Goal: Task Accomplishment & Management: Manage account settings

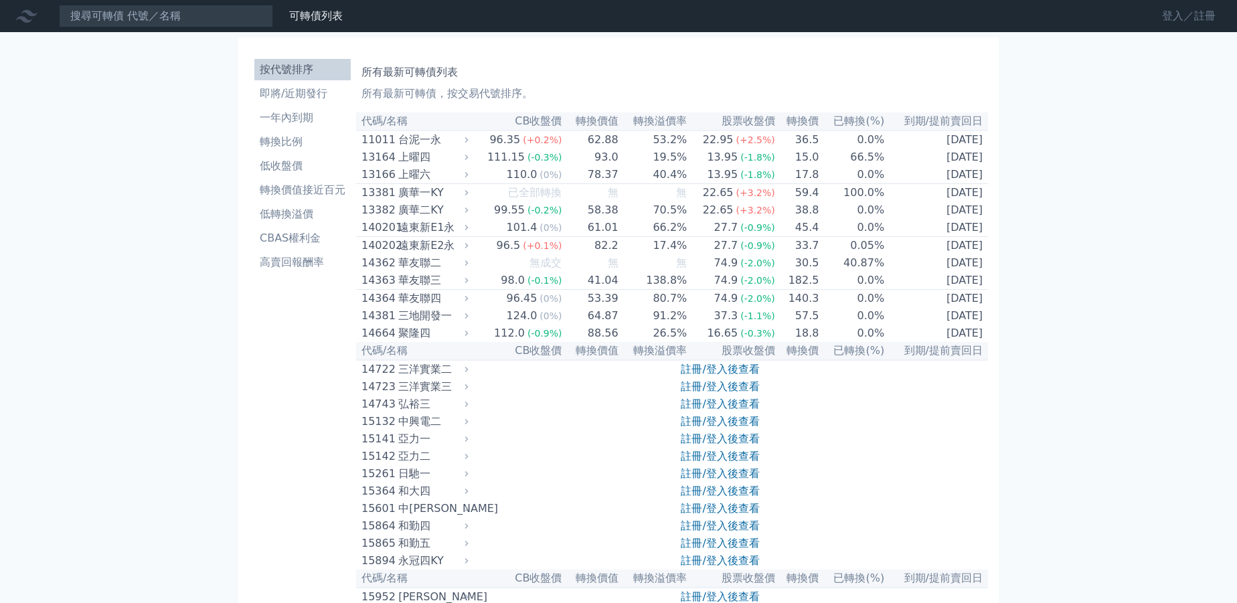
click at [1187, 15] on link "登入／註冊" at bounding box center [1188, 15] width 75 height 21
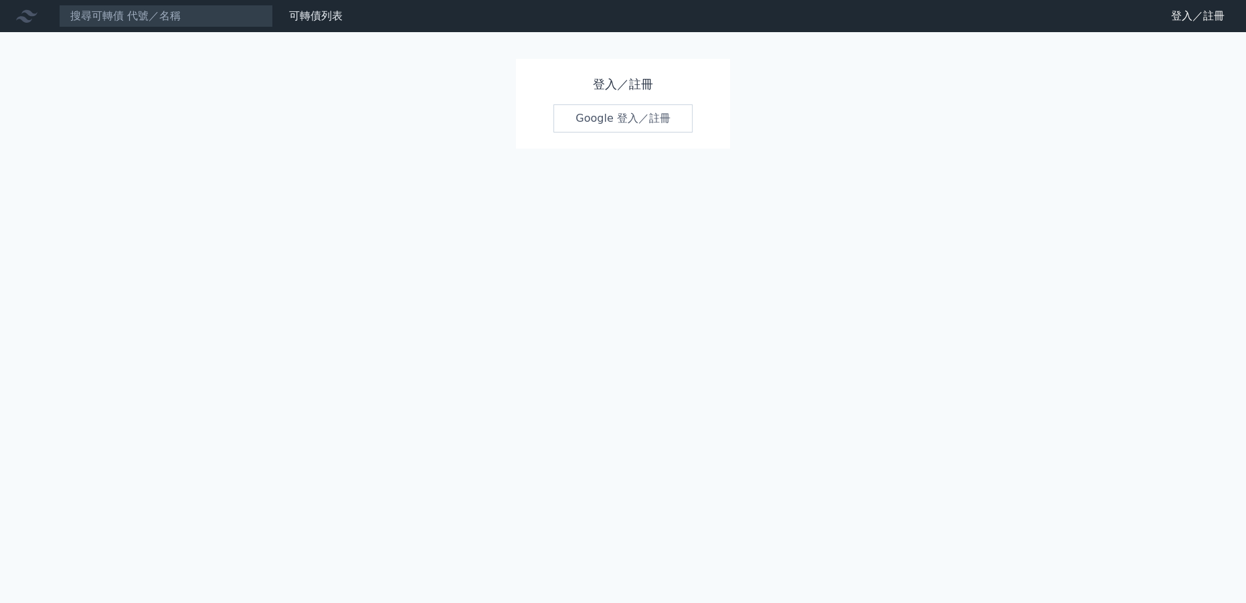
click at [628, 115] on link "Google 登入／註冊" at bounding box center [623, 118] width 139 height 28
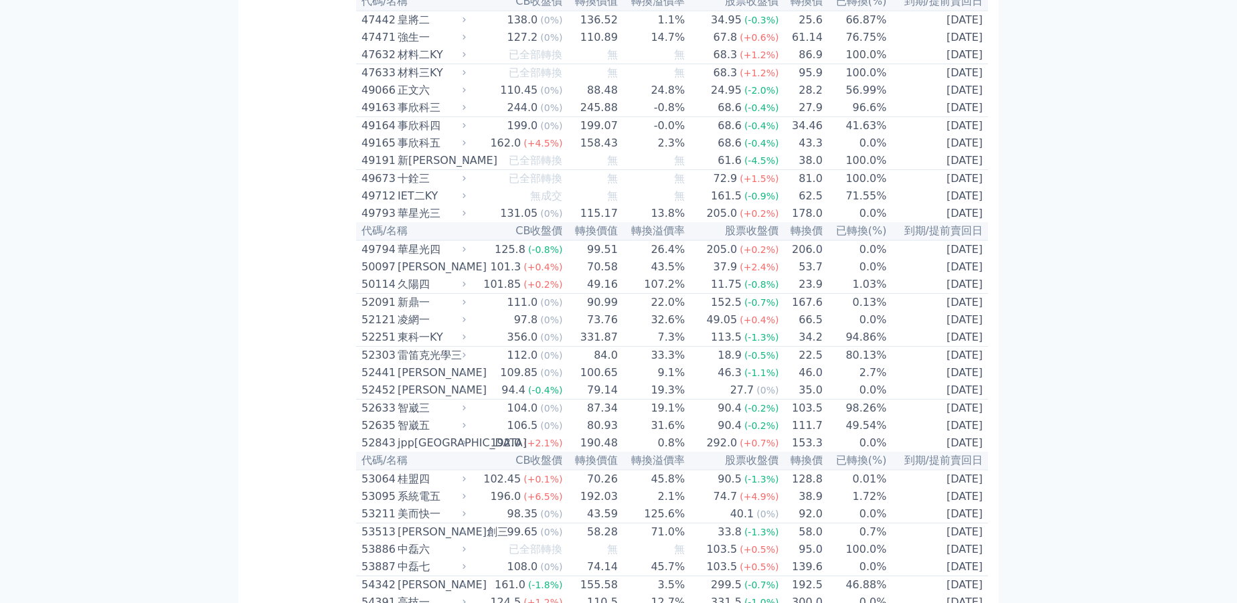
scroll to position [1430, 0]
